Goal: Information Seeking & Learning: Learn about a topic

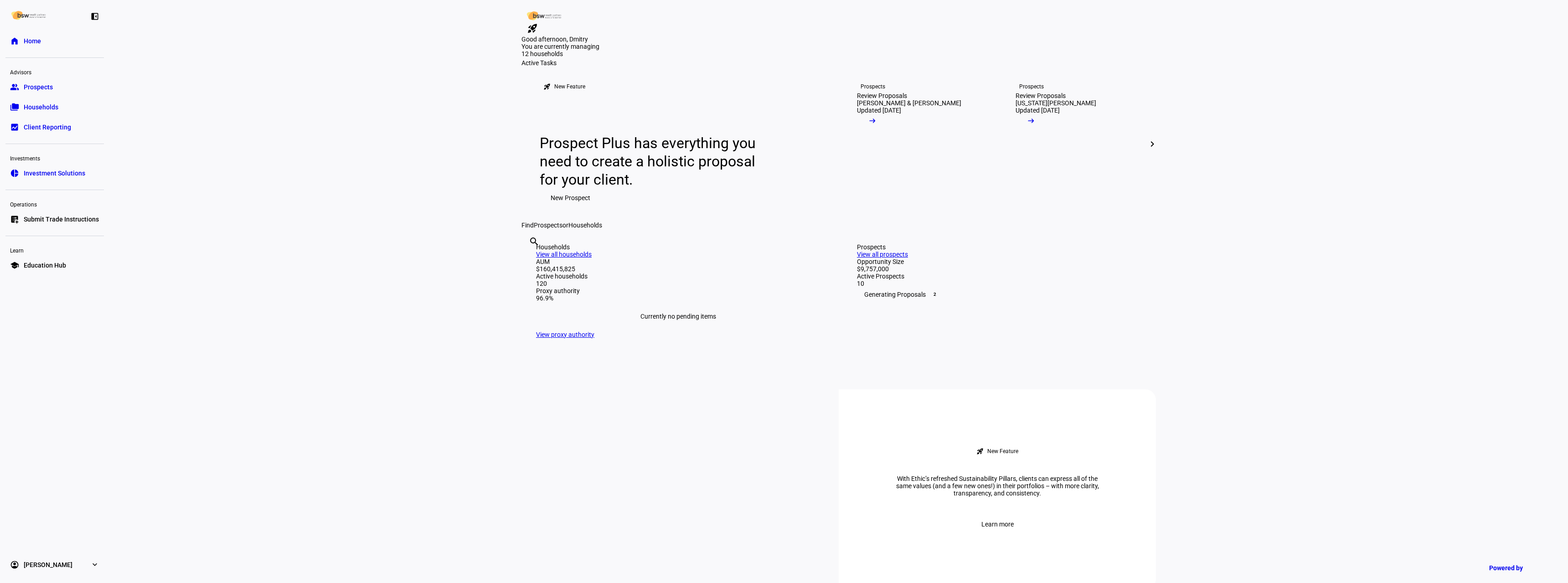
click at [53, 269] on span "Education Hub" at bounding box center [45, 265] width 43 height 9
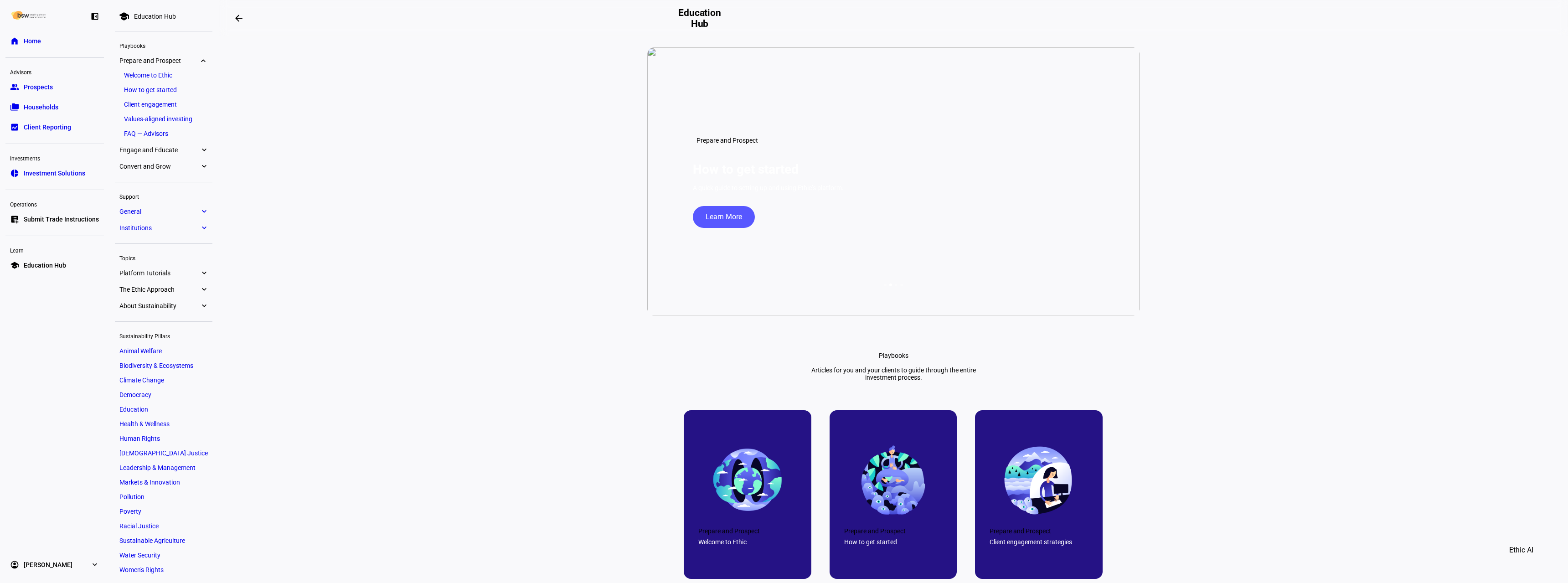
click at [179, 212] on span "General" at bounding box center [160, 211] width 80 height 7
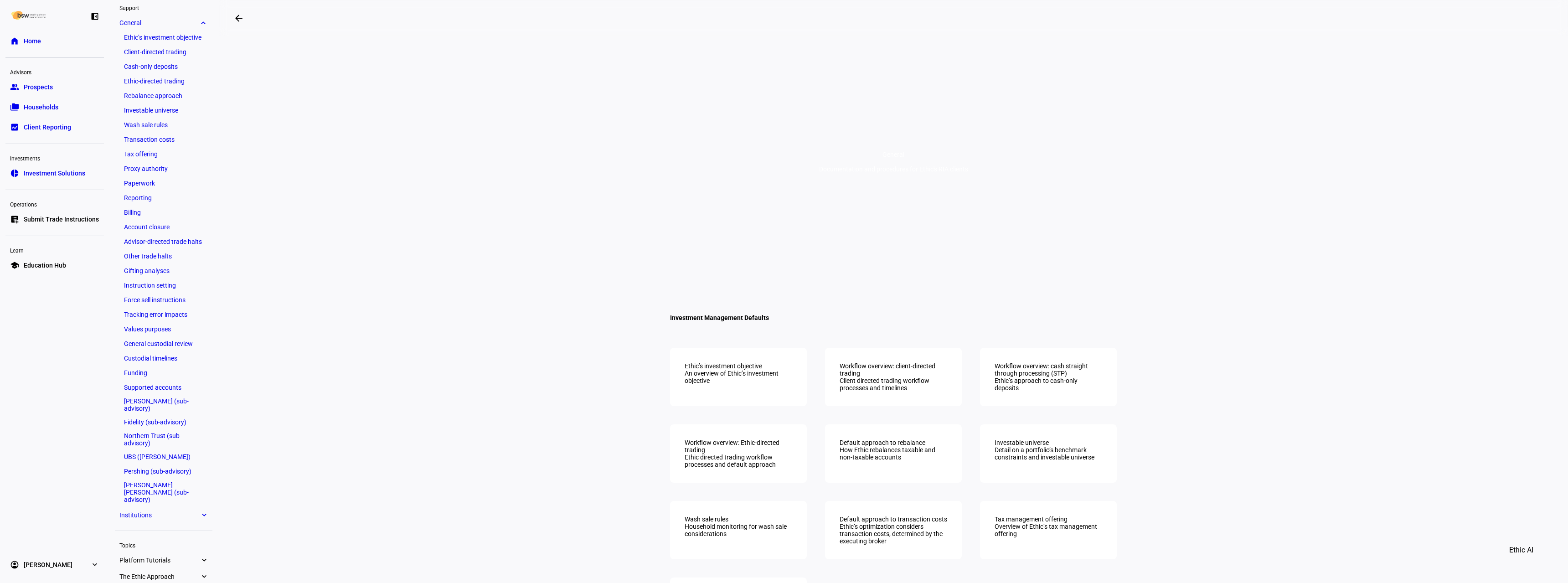
scroll to position [127, 0]
click at [185, 7] on span "General" at bounding box center [160, 10] width 80 height 7
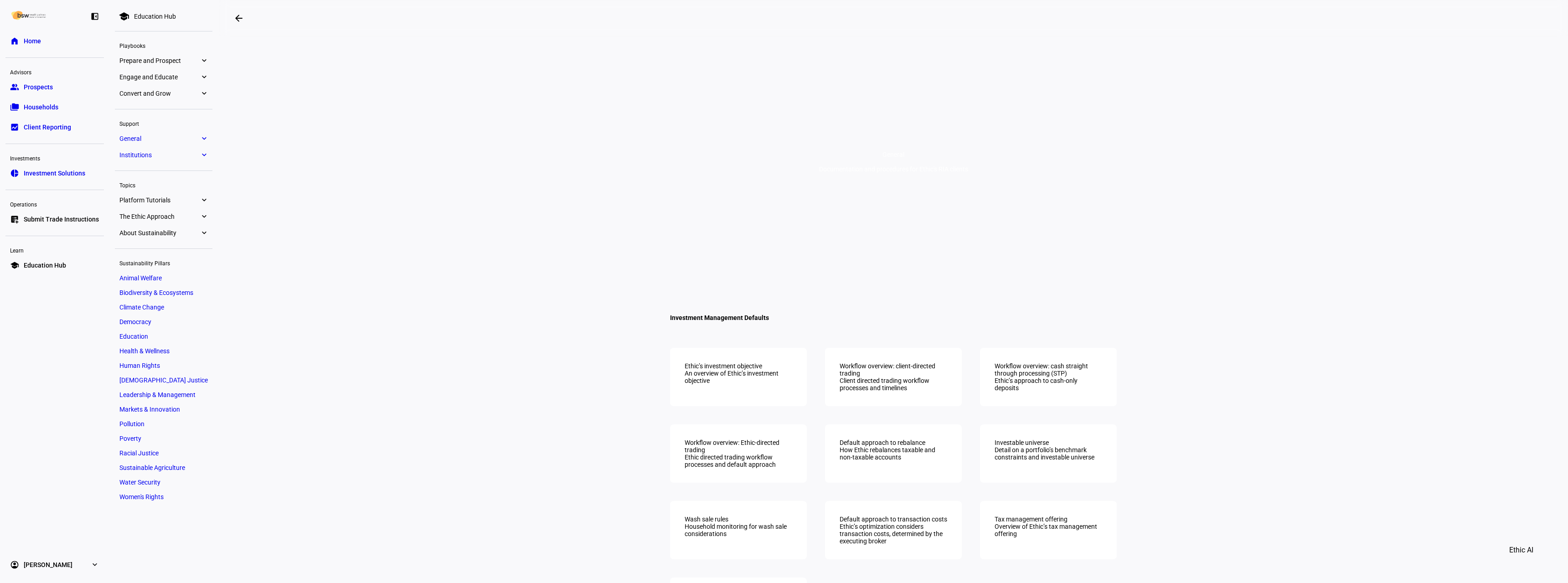
click at [192, 197] on span "Platform Tutorials" at bounding box center [160, 200] width 80 height 7
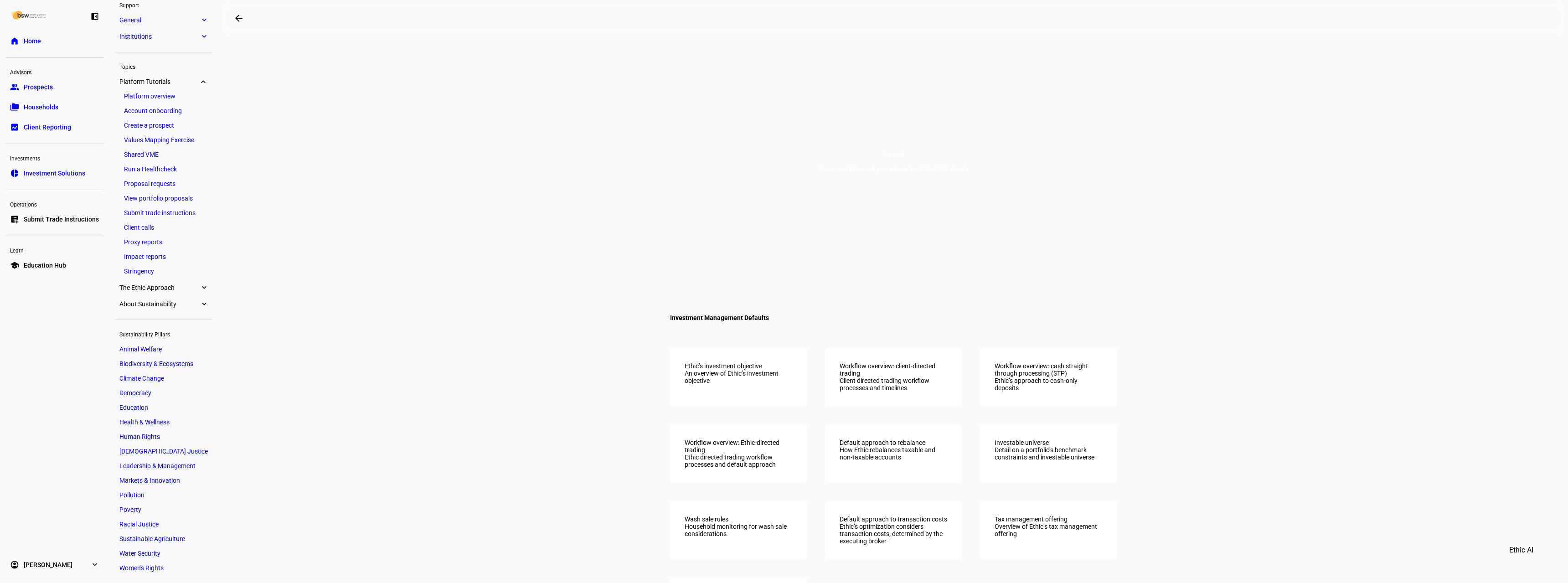
scroll to position [119, 0]
click at [191, 76] on link "Platform Tutorials expand_more" at bounding box center [164, 81] width 98 height 13
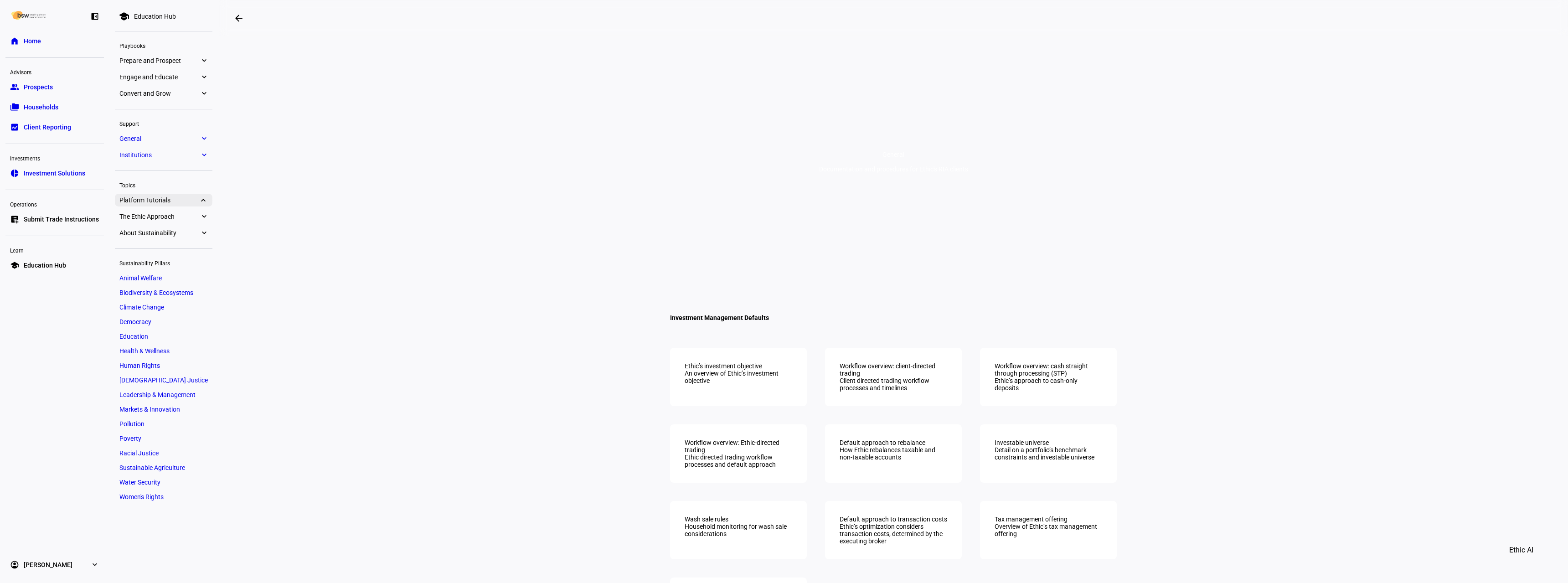
scroll to position [0, 0]
